Goal: Task Accomplishment & Management: Complete application form

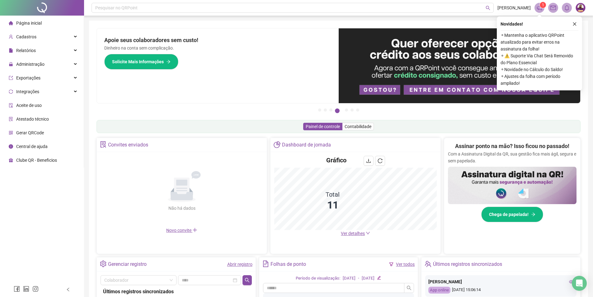
click at [242, 264] on link "Abrir registro" at bounding box center [239, 263] width 25 height 5
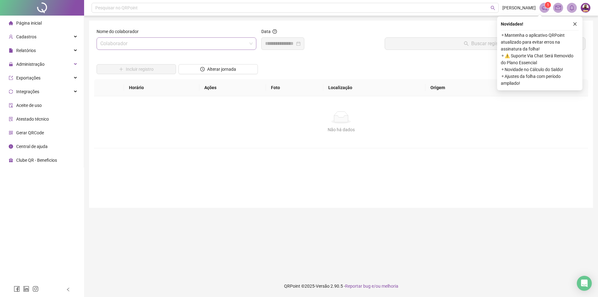
click at [191, 47] on input "search" at bounding box center [173, 44] width 147 height 12
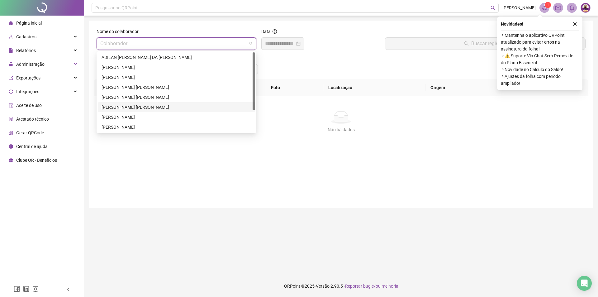
click at [150, 109] on div "[PERSON_NAME] [PERSON_NAME]" at bounding box center [176, 107] width 150 height 7
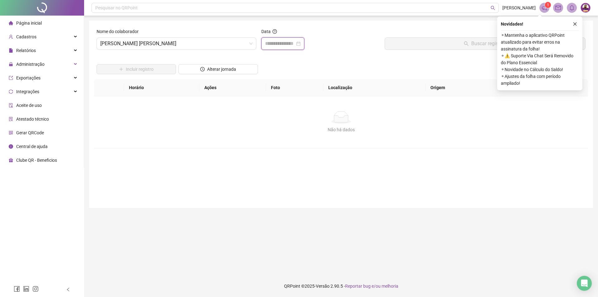
click at [295, 42] on input at bounding box center [280, 43] width 30 height 7
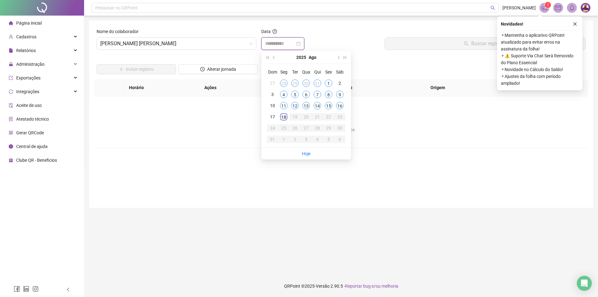
type input "**********"
click at [282, 115] on div "18" at bounding box center [283, 116] width 7 height 7
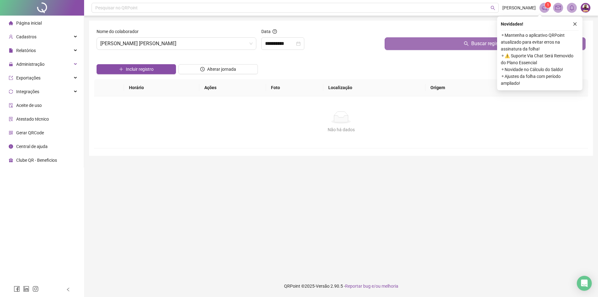
click at [447, 39] on button "Buscar registros" at bounding box center [484, 43] width 201 height 12
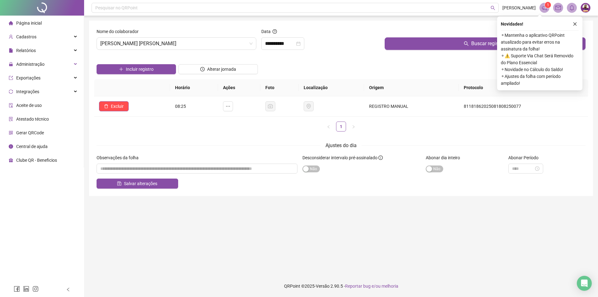
drag, startPoint x: 575, startPoint y: 26, endPoint x: 560, endPoint y: 30, distance: 15.7
click at [575, 26] on icon "close" at bounding box center [574, 24] width 4 height 4
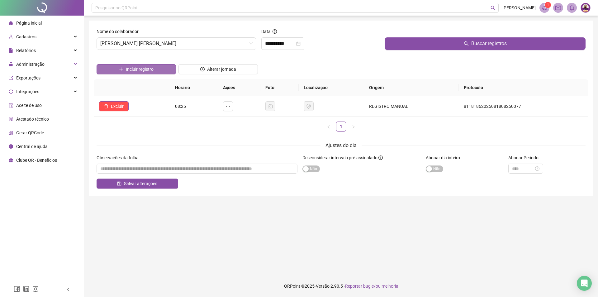
click at [144, 70] on span "Incluir registro" at bounding box center [140, 69] width 28 height 7
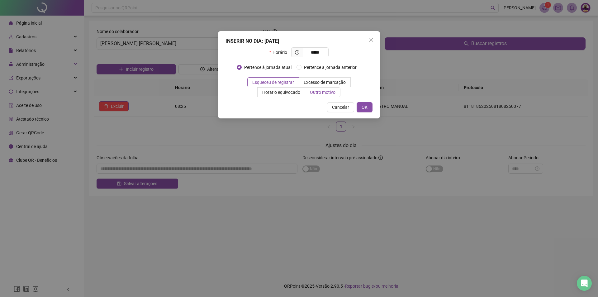
type input "*****"
click at [323, 93] on span "Outro motivo" at bounding box center [323, 92] width 26 height 5
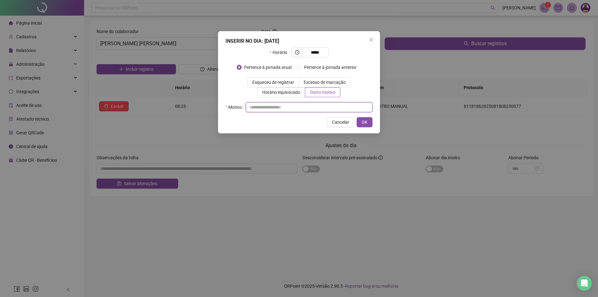
click at [319, 106] on input "text" at bounding box center [309, 107] width 127 height 10
type input "*"
click at [371, 119] on button "OK" at bounding box center [364, 122] width 16 height 10
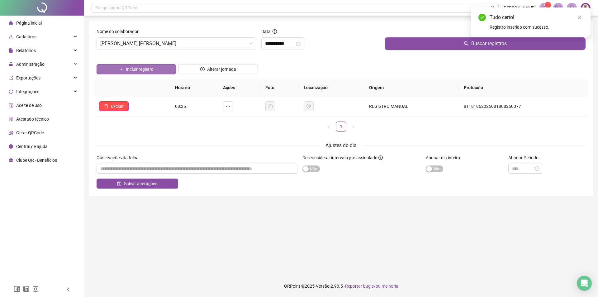
click at [119, 70] on icon "plus" at bounding box center [121, 69] width 4 height 4
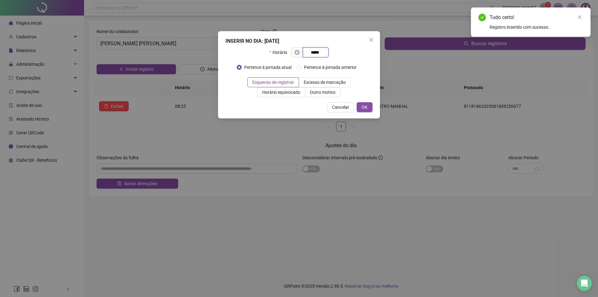
type input "*****"
click at [313, 99] on div "INSERIR NO DIA : [DATE] Horário ***** Pertence à jornada atual Pertence à jorna…" at bounding box center [299, 74] width 162 height 87
click at [312, 93] on span "Outro motivo" at bounding box center [323, 92] width 26 height 5
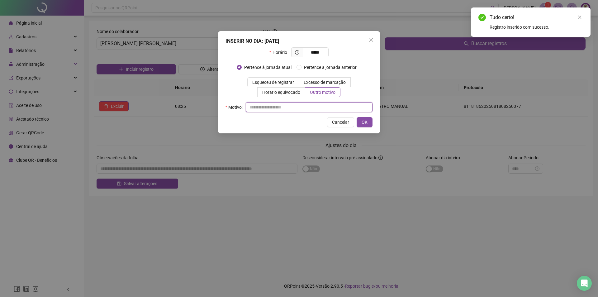
click at [311, 106] on input "text" at bounding box center [309, 107] width 127 height 10
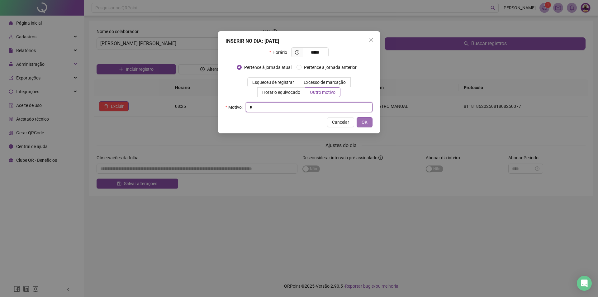
type input "*"
click at [366, 120] on span "OK" at bounding box center [364, 122] width 6 height 7
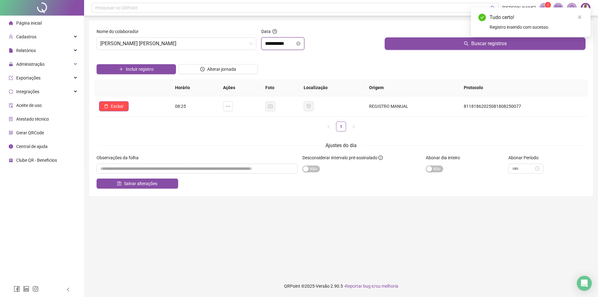
click at [268, 46] on input "**********" at bounding box center [280, 43] width 30 height 7
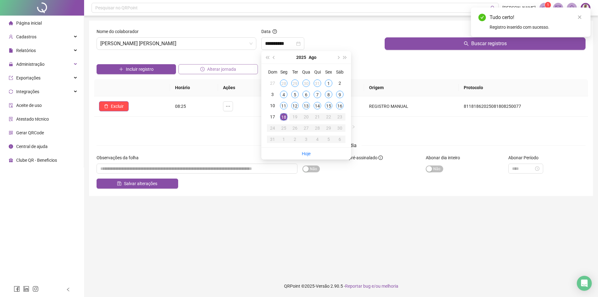
drag, startPoint x: 356, startPoint y: 61, endPoint x: 226, endPoint y: 66, distance: 130.5
click at [355, 61] on div "Incluir registro Alterar jornada" at bounding box center [340, 67] width 491 height 24
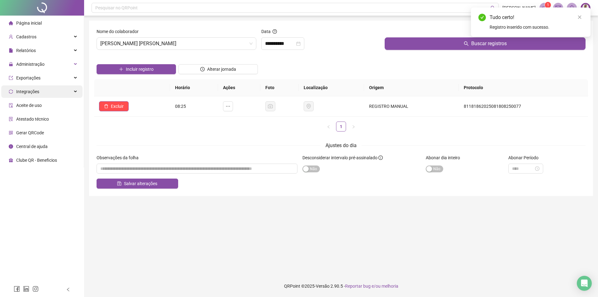
drag, startPoint x: 58, startPoint y: 64, endPoint x: 56, endPoint y: 91, distance: 26.2
click at [58, 64] on div "Administração" at bounding box center [41, 64] width 81 height 12
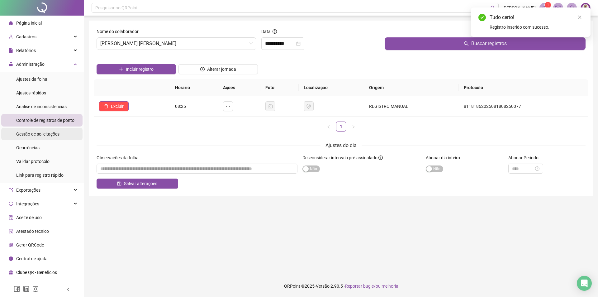
click at [41, 134] on span "Gestão de solicitações" at bounding box center [37, 133] width 43 height 5
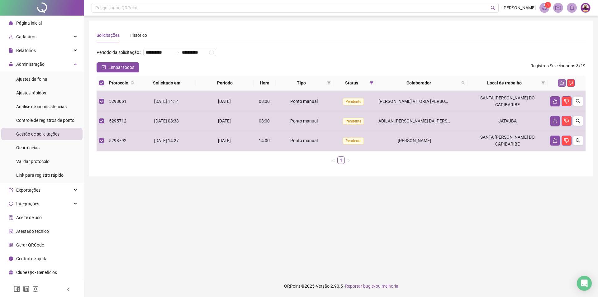
click at [561, 85] on icon "like" at bounding box center [561, 83] width 4 height 4
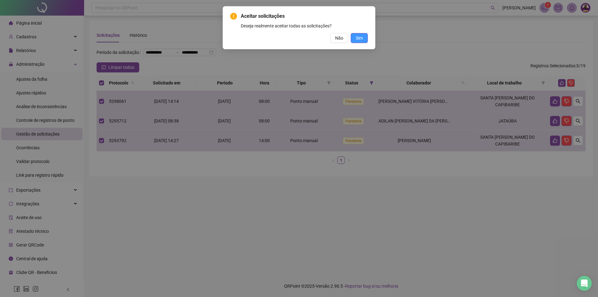
click at [358, 39] on span "Sim" at bounding box center [358, 38] width 7 height 7
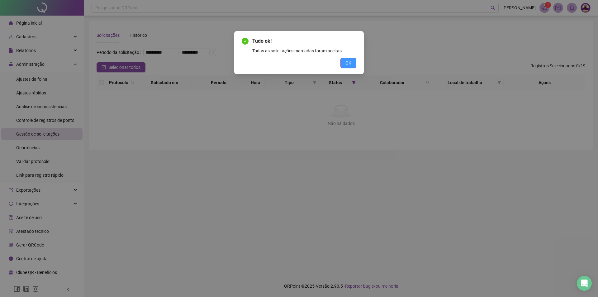
click at [343, 61] on button "OK" at bounding box center [348, 63] width 16 height 10
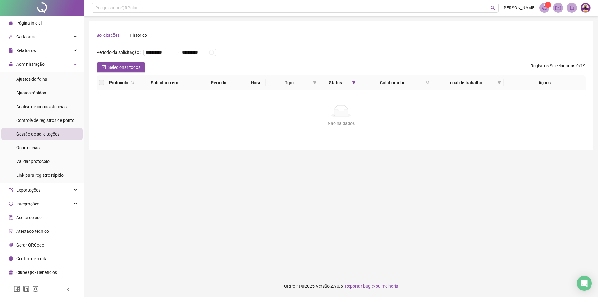
drag, startPoint x: 60, startPoint y: 23, endPoint x: 78, endPoint y: 19, distance: 18.2
click at [60, 23] on li "Página inicial" at bounding box center [41, 23] width 81 height 12
